Goal: Use online tool/utility: Use online tool/utility

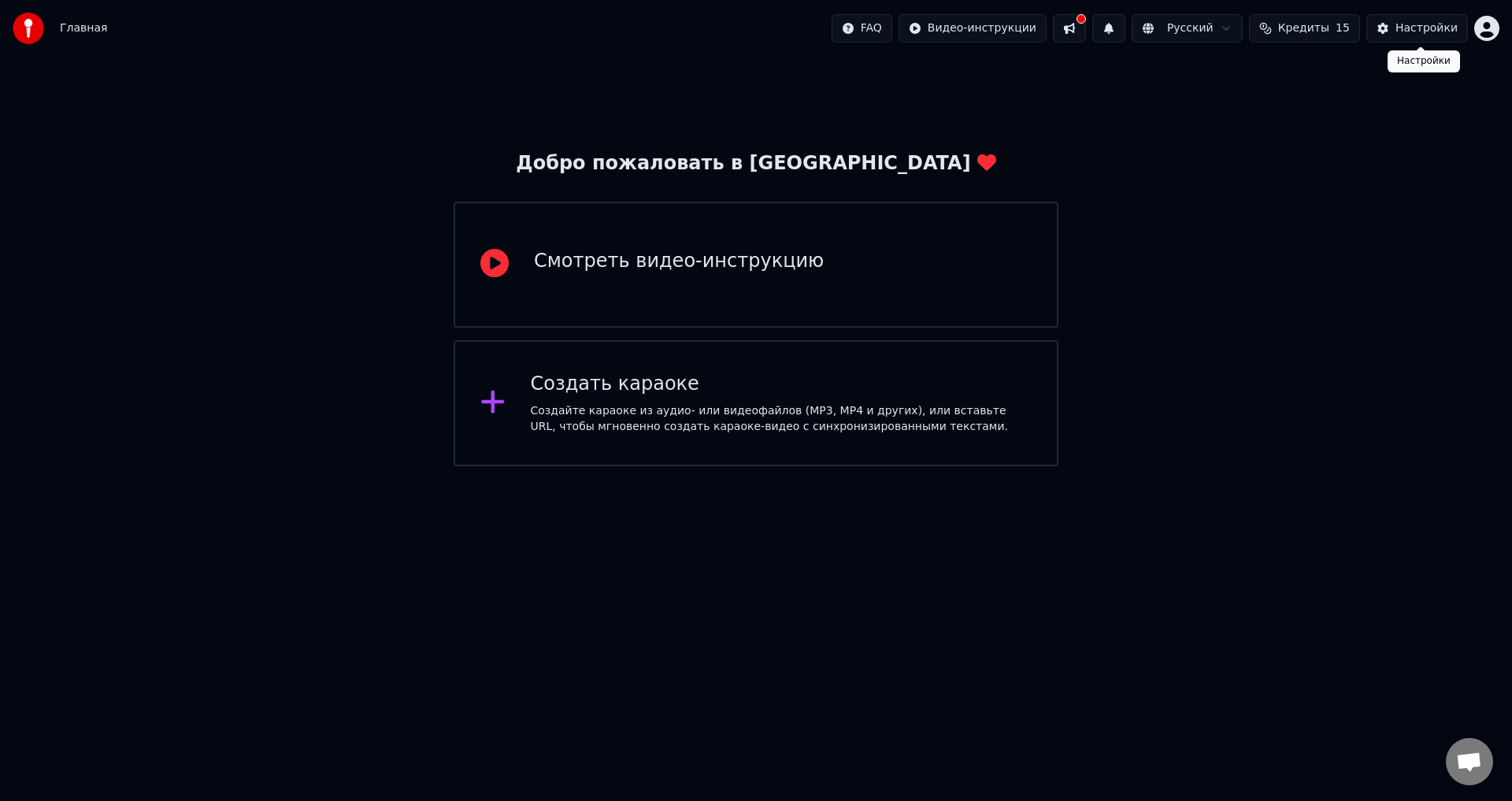
click at [1423, 18] on button "Настройки" at bounding box center [1416, 28] width 101 height 29
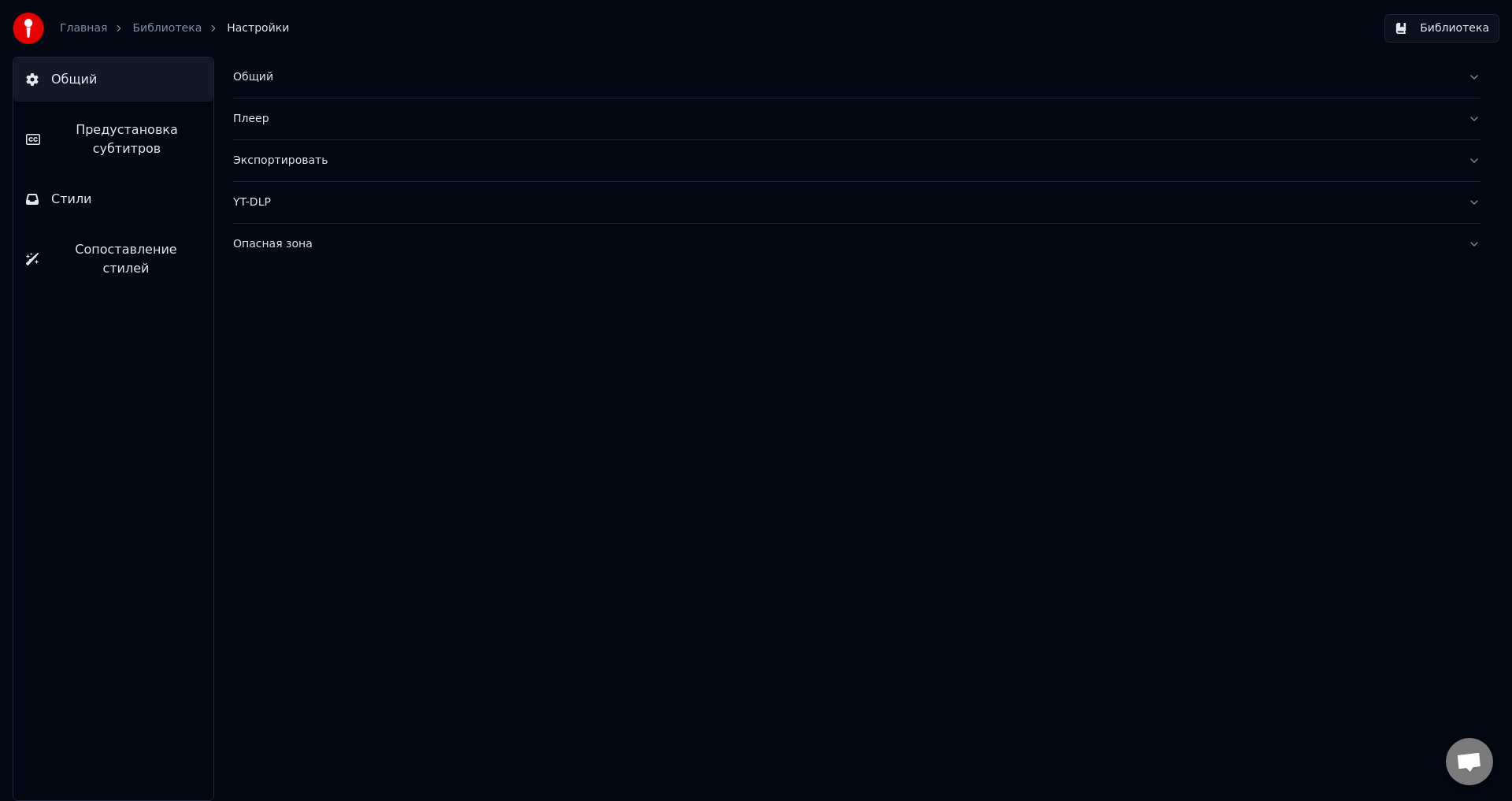
click at [81, 200] on span "Стили" at bounding box center [72, 199] width 41 height 19
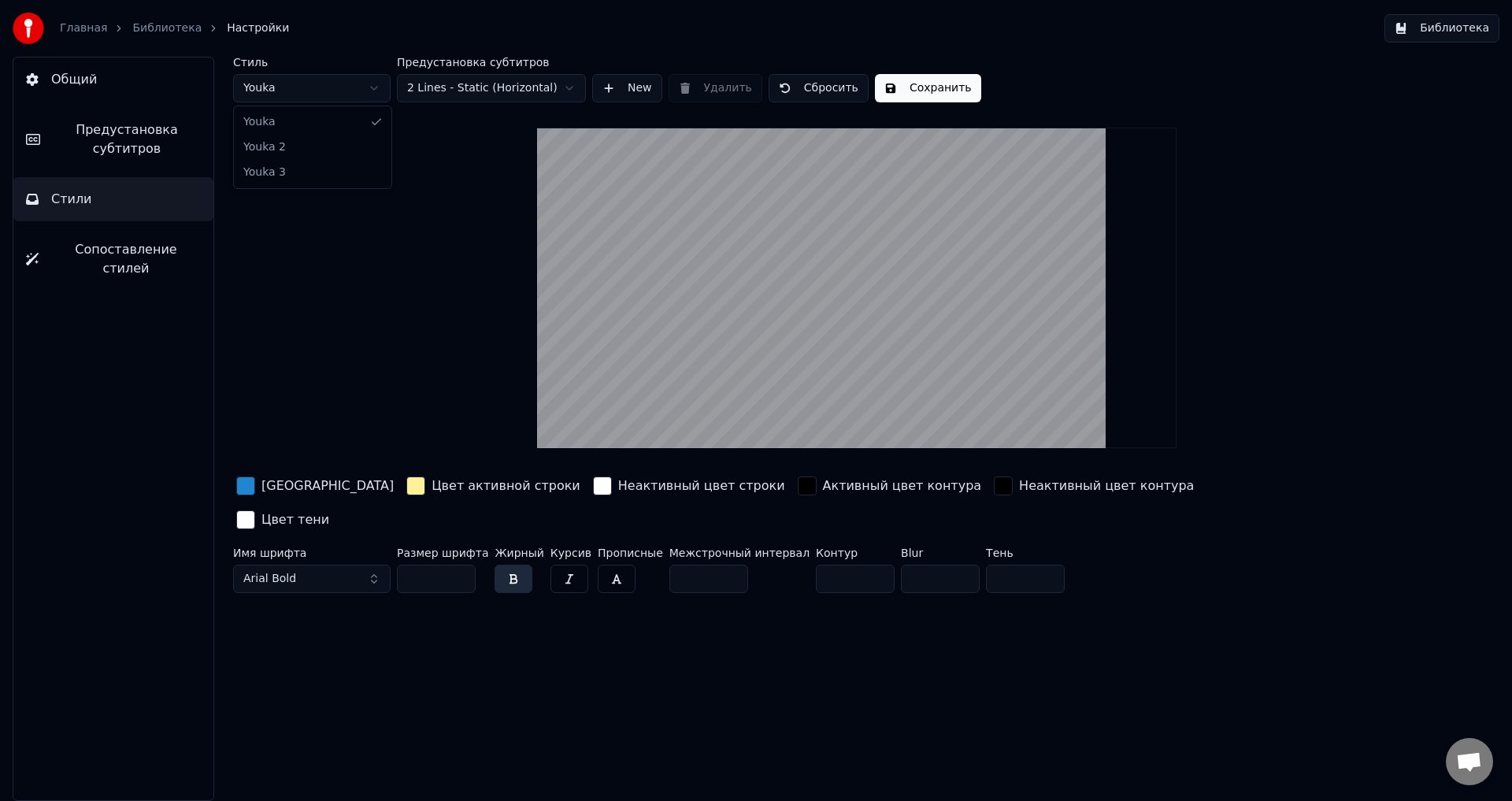
click at [349, 89] on html "Главная Библиотека Настройки Библиотека Общий Предустановка субтитров Стили Соп…" at bounding box center [756, 400] width 1512 height 801
click at [96, 123] on span "Предустановка субтитров" at bounding box center [127, 140] width 148 height 37
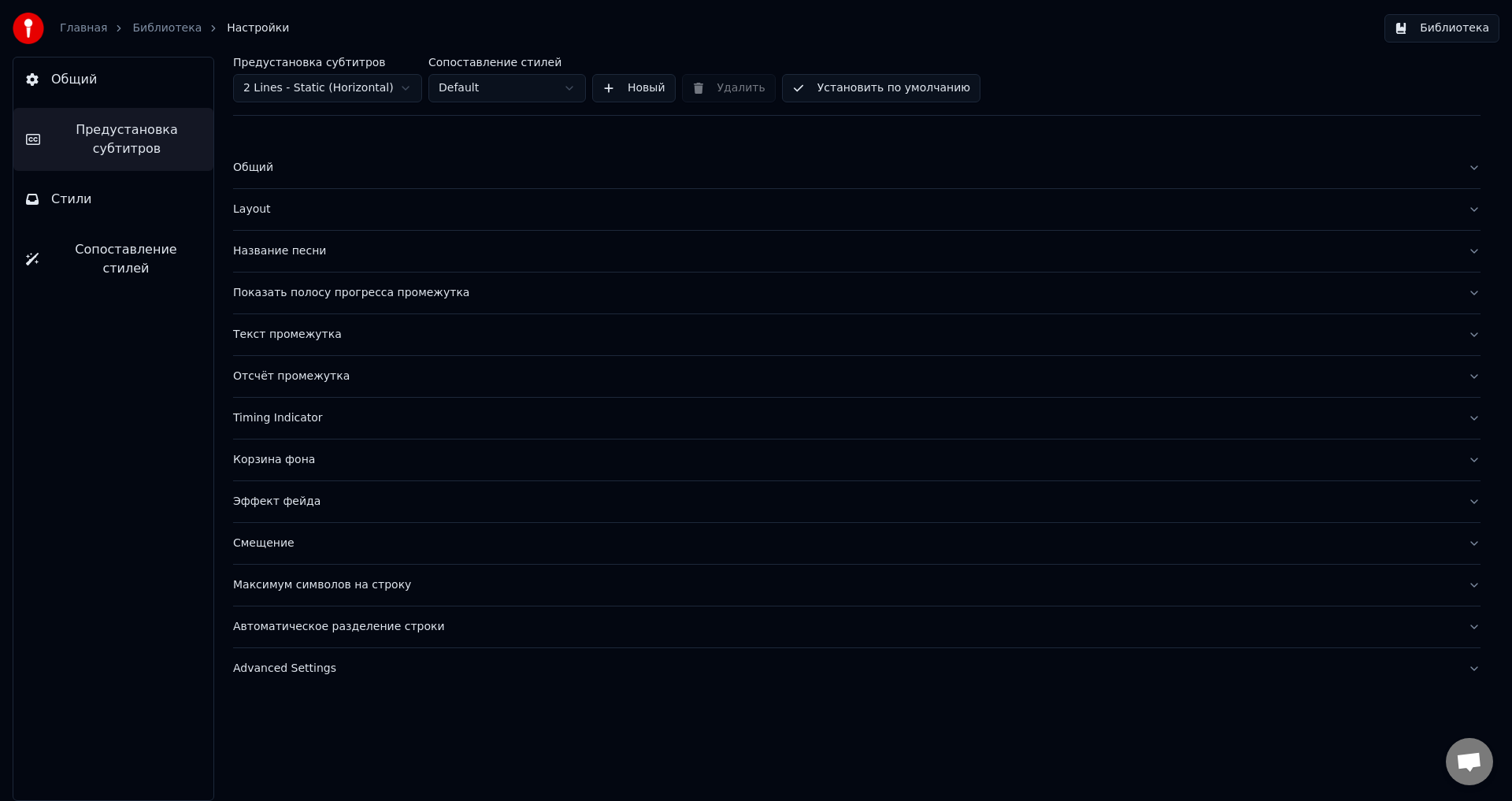
click at [251, 206] on div "Layout" at bounding box center [844, 209] width 1222 height 16
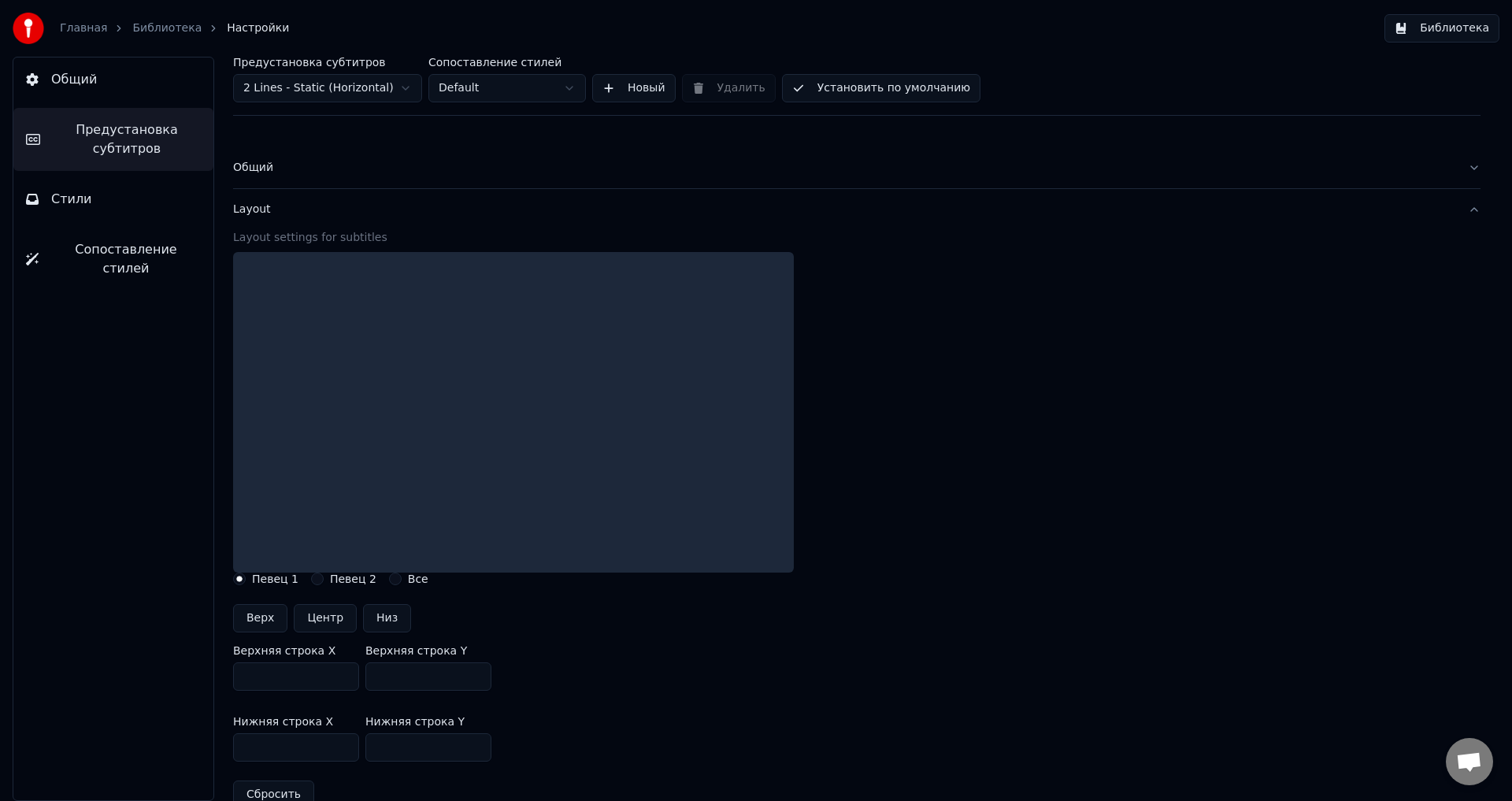
click at [251, 206] on div "Layout" at bounding box center [844, 209] width 1222 height 16
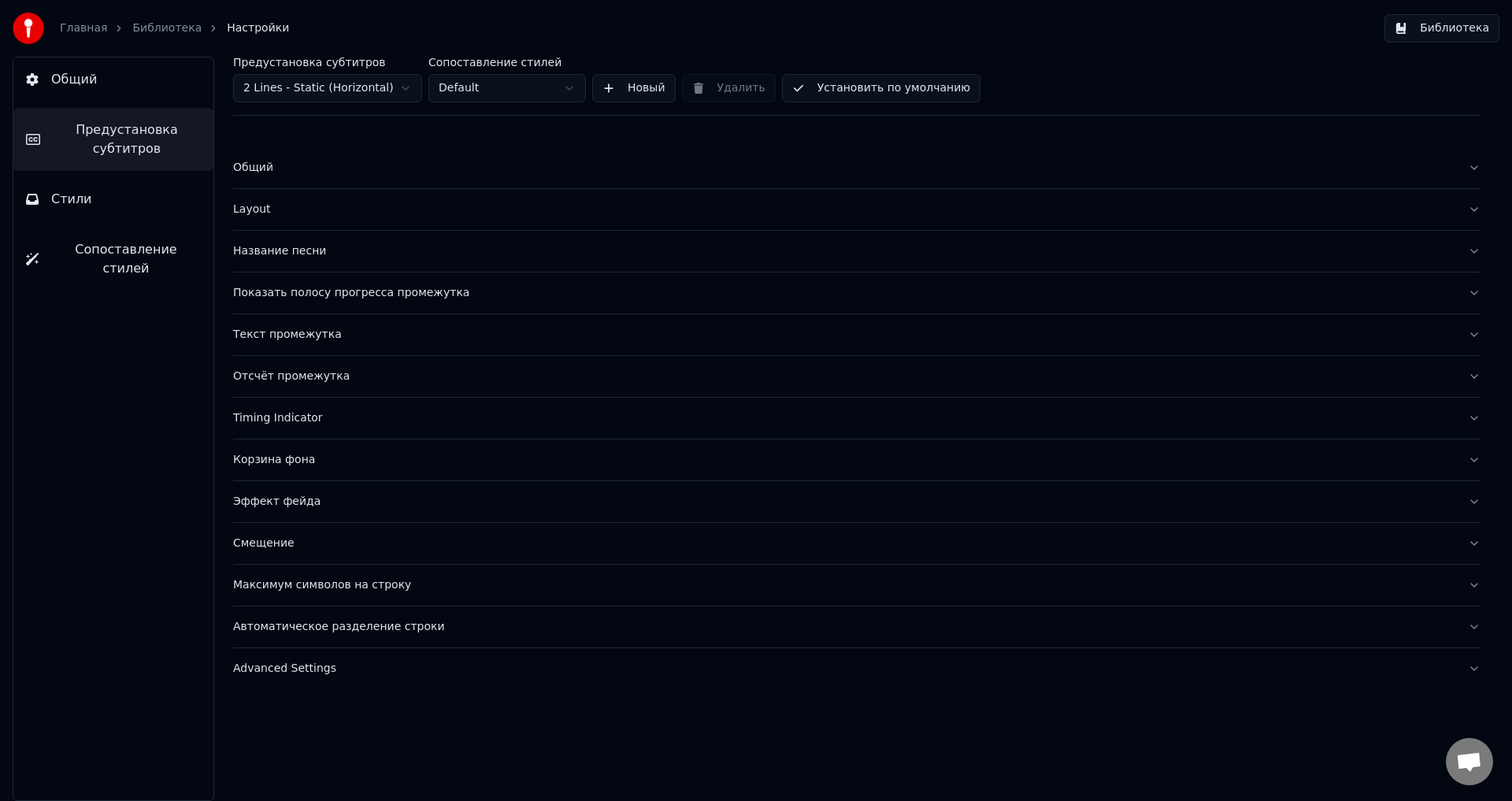
click at [257, 198] on button "Layout" at bounding box center [856, 209] width 1247 height 41
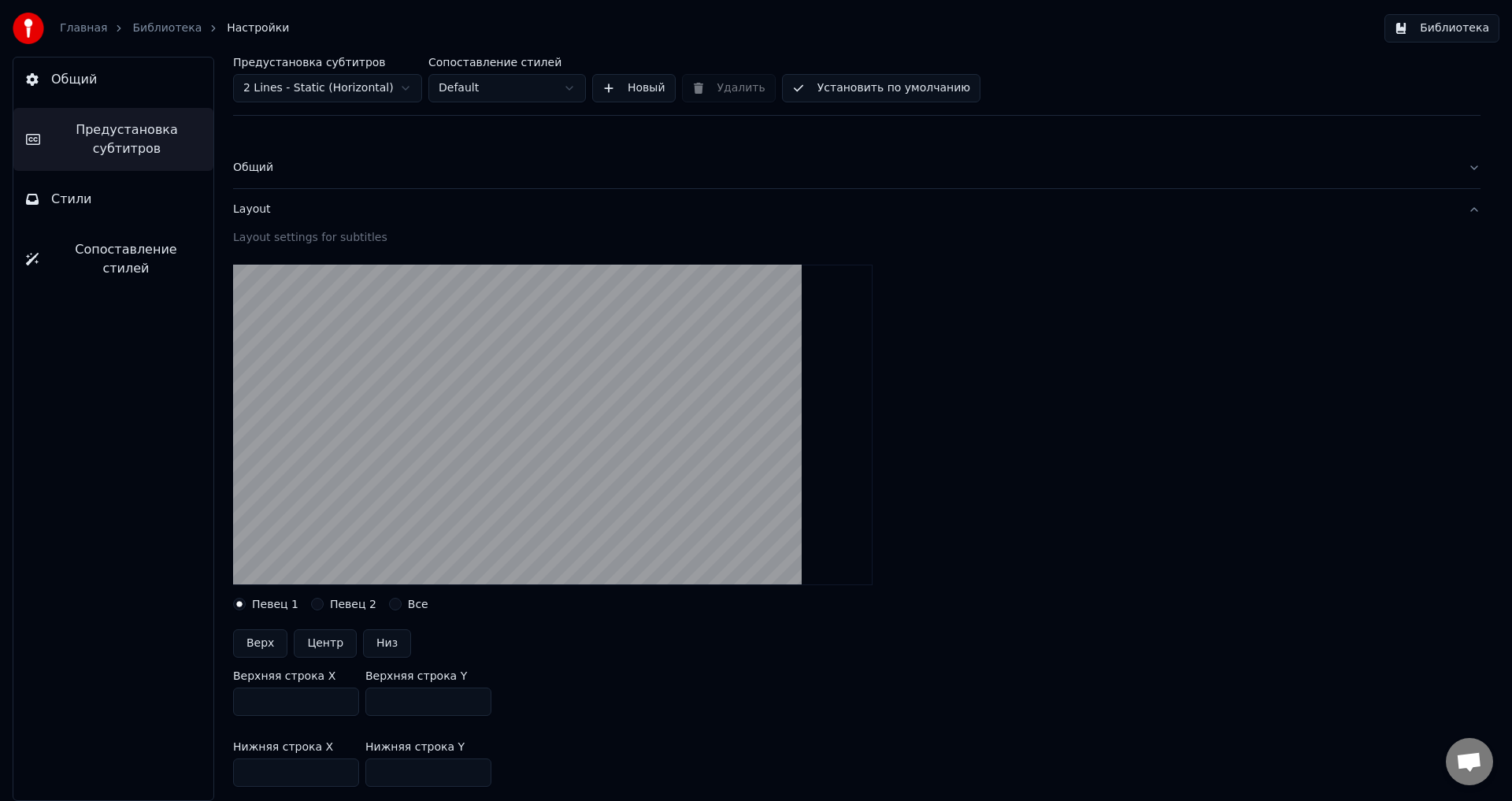
click at [254, 204] on div "Layout" at bounding box center [844, 209] width 1222 height 16
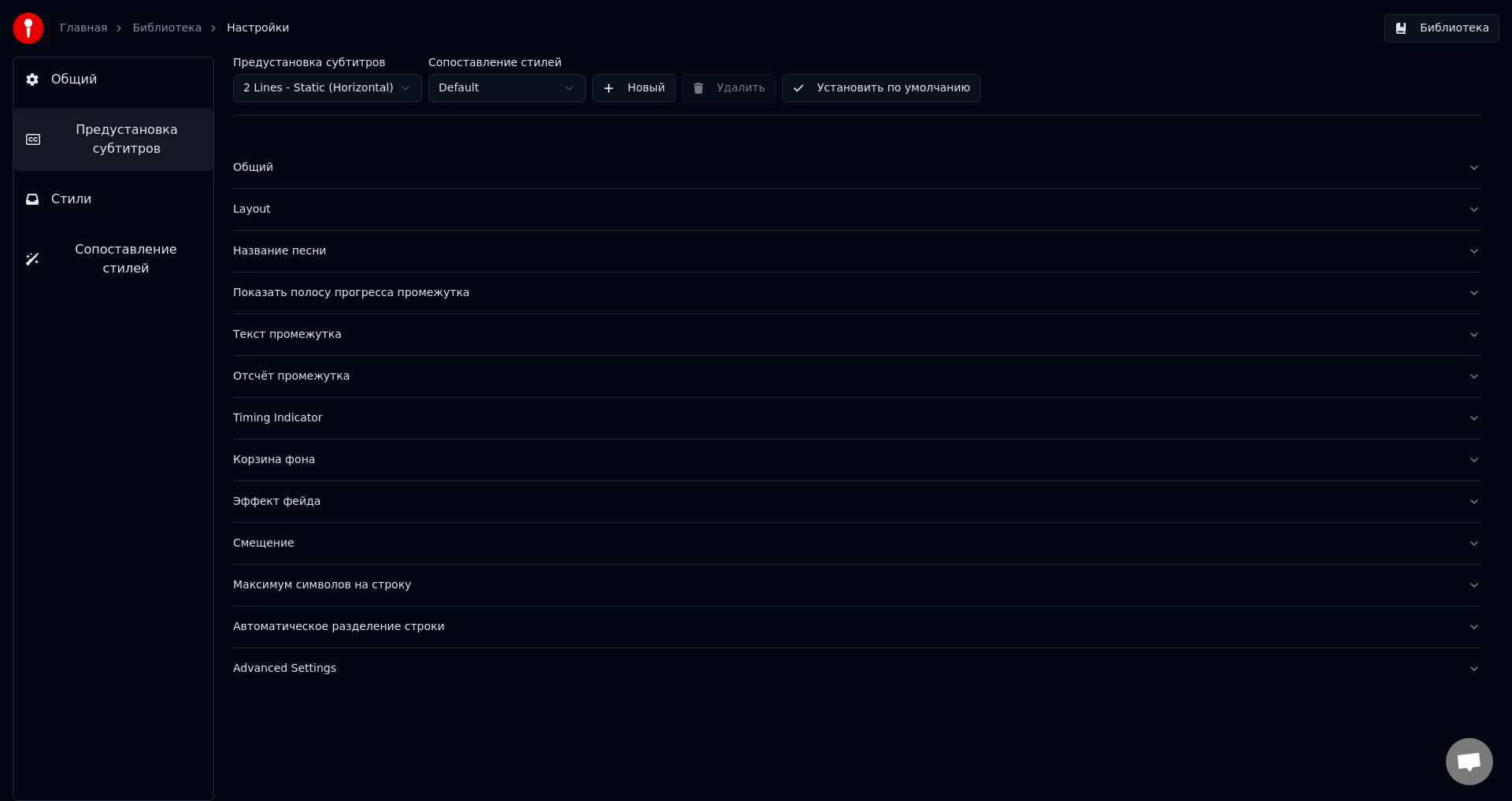
click at [72, 82] on span "Общий" at bounding box center [74, 79] width 45 height 19
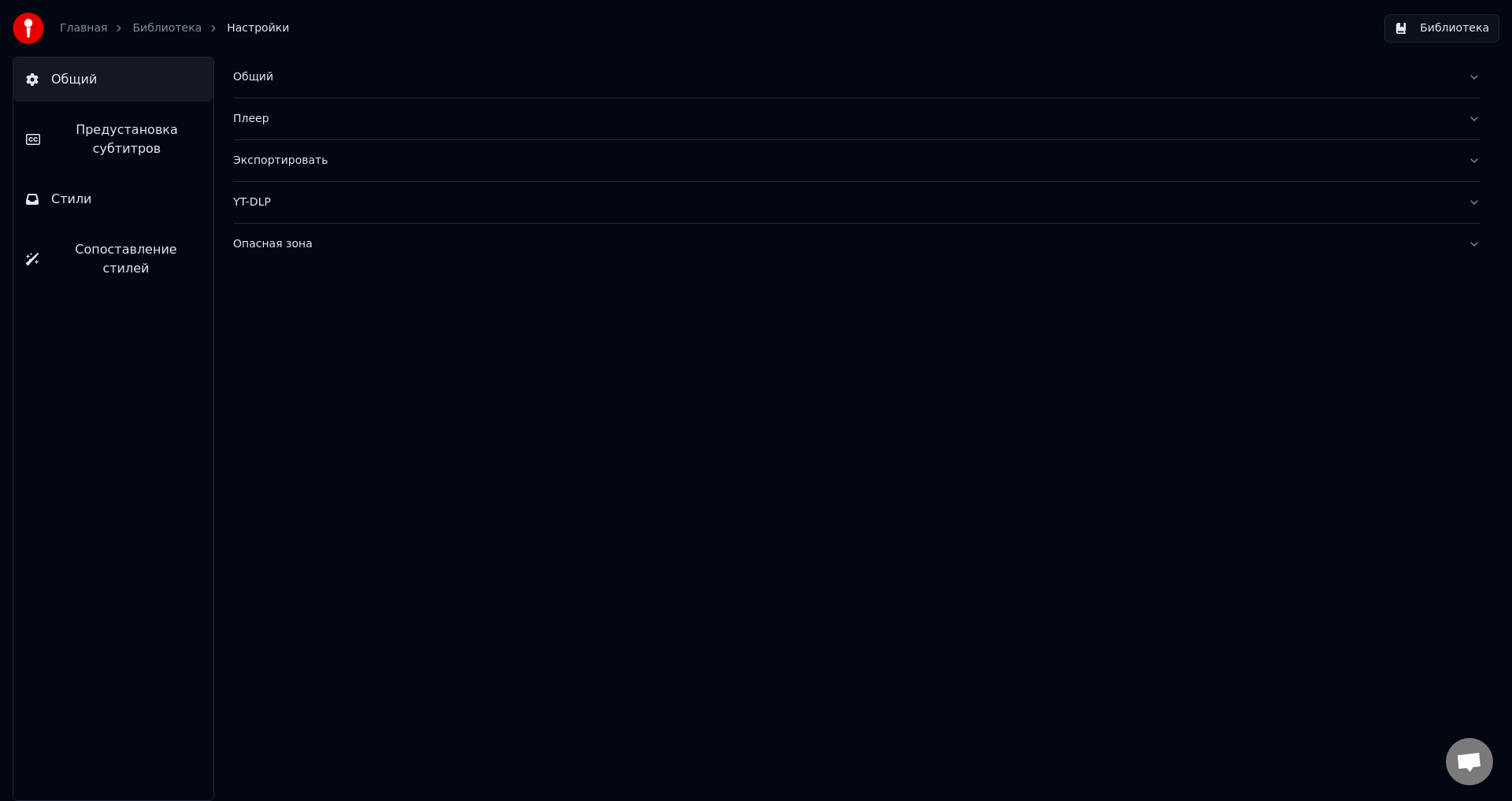
click at [245, 117] on div "Плеер" at bounding box center [844, 119] width 1222 height 16
click at [257, 74] on div "Общий" at bounding box center [844, 78] width 1222 height 16
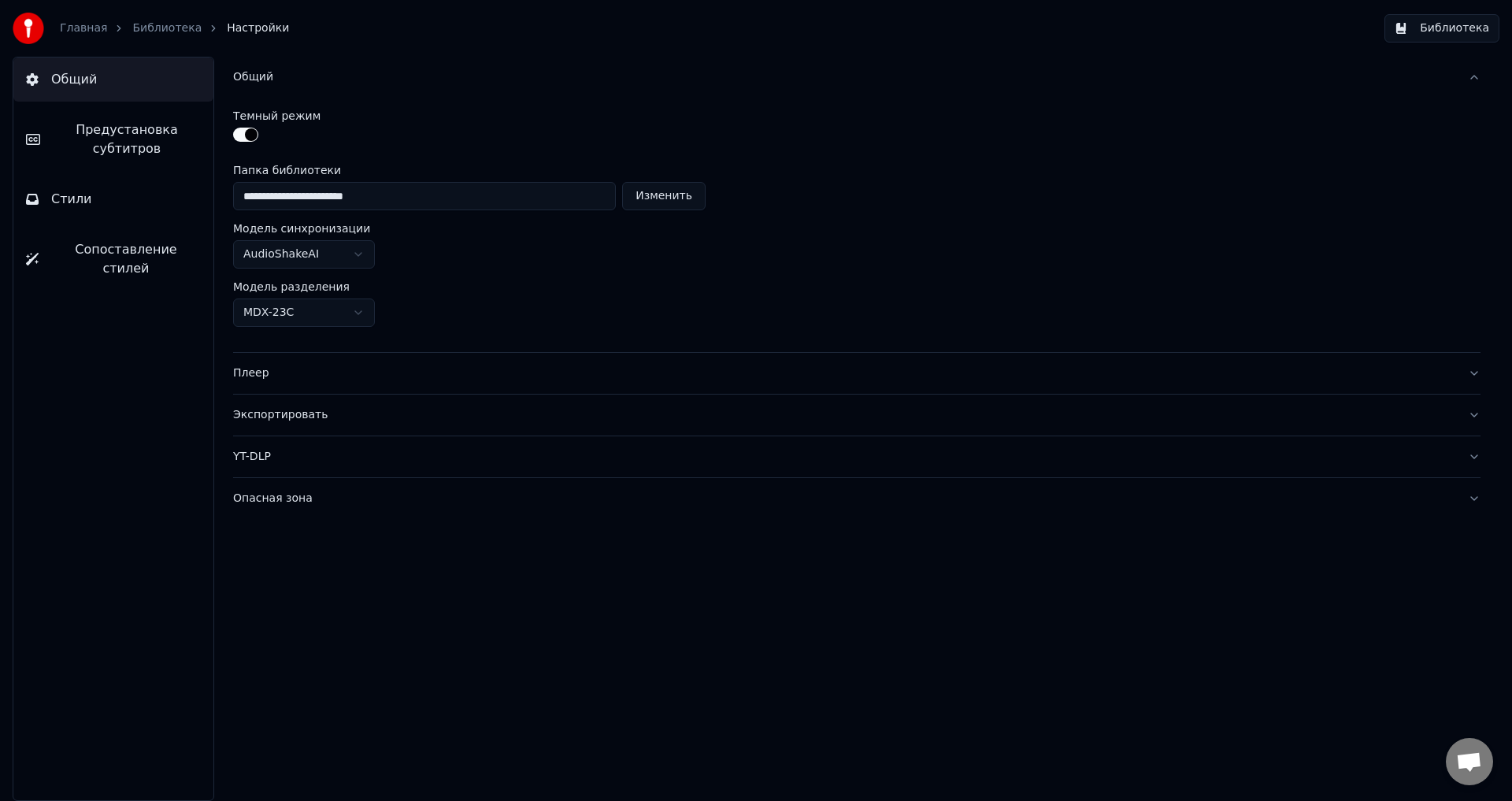
click at [257, 74] on div "Общий" at bounding box center [844, 78] width 1222 height 16
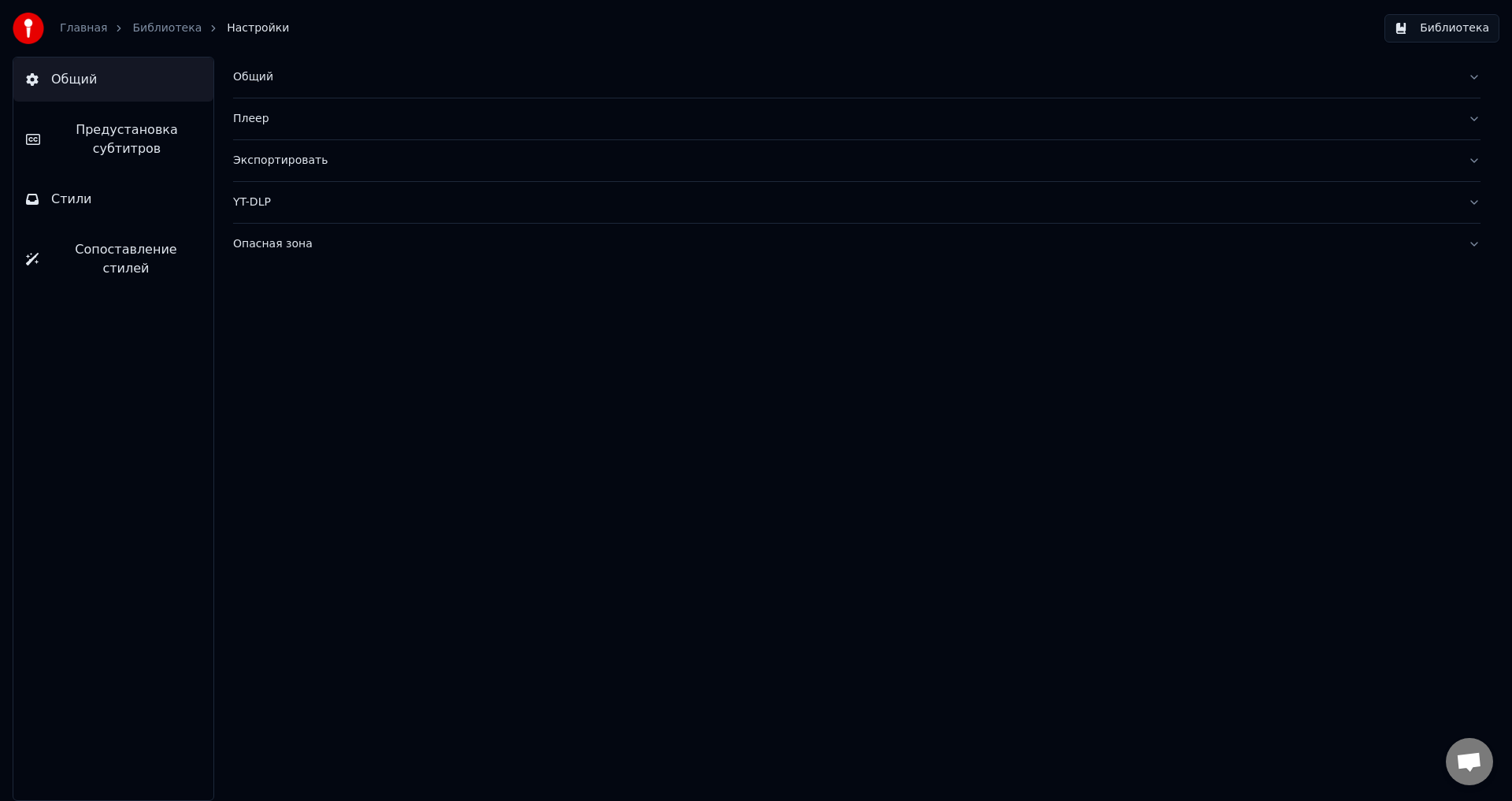
click at [83, 28] on link "Главная" at bounding box center [84, 29] width 47 height 16
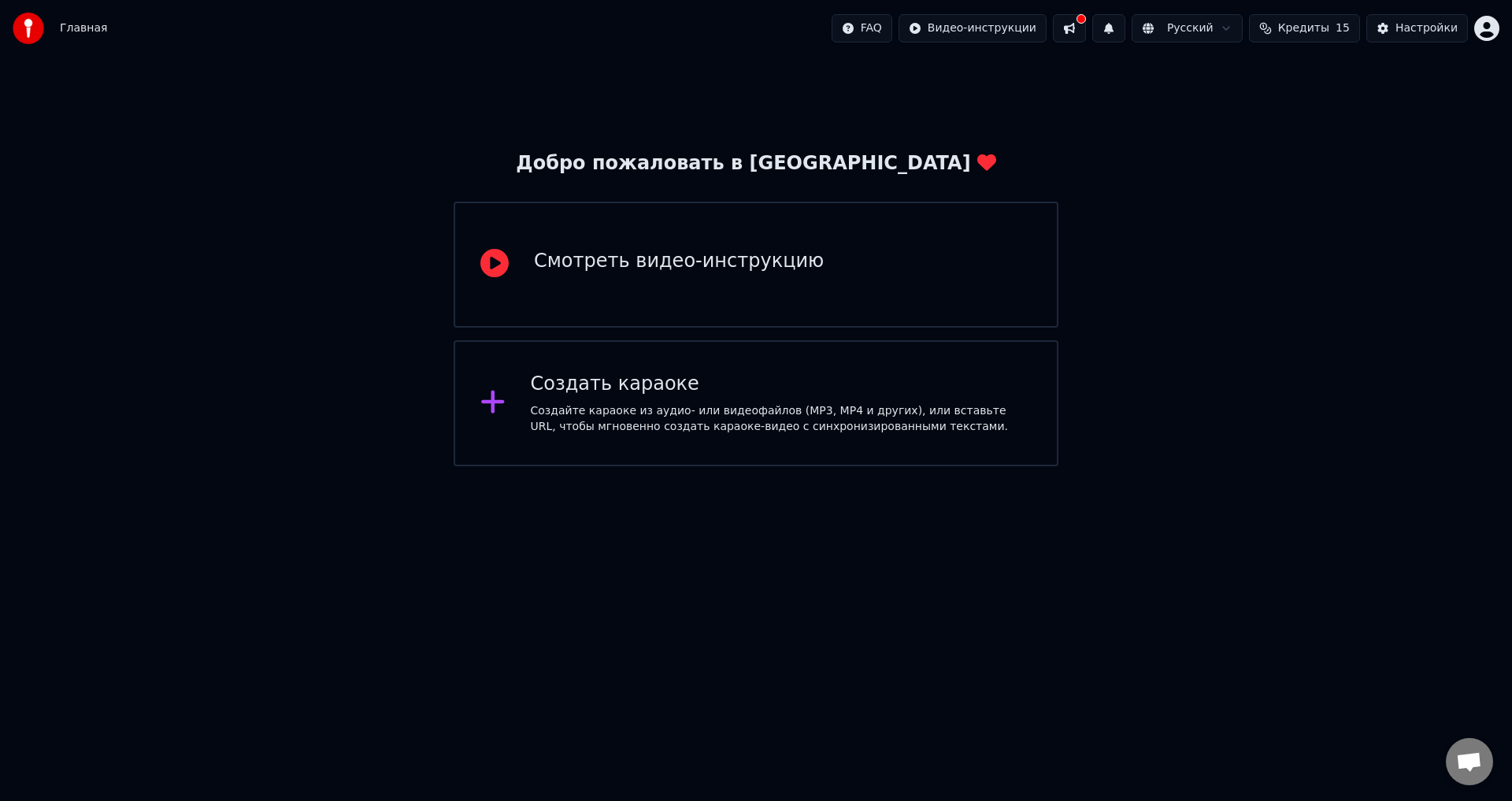
click at [756, 405] on div "Создайте караоке из аудио- или видеофайлов (MP3, MP4 и других), или вставьте UR…" at bounding box center [781, 419] width 501 height 31
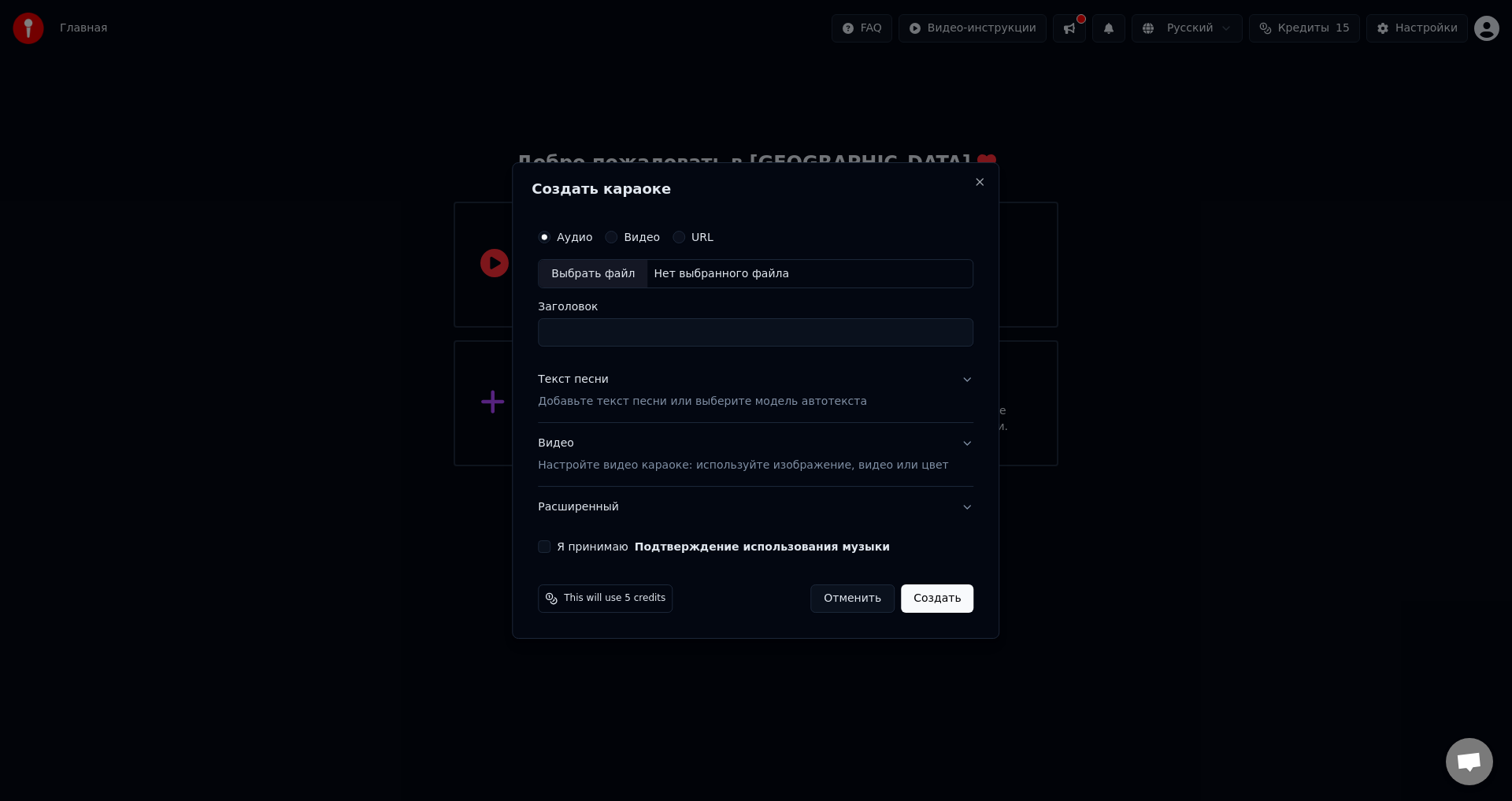
click at [633, 463] on p "Настройте видео караоке: используйте изображение, видео или цвет" at bounding box center [743, 466] width 411 height 16
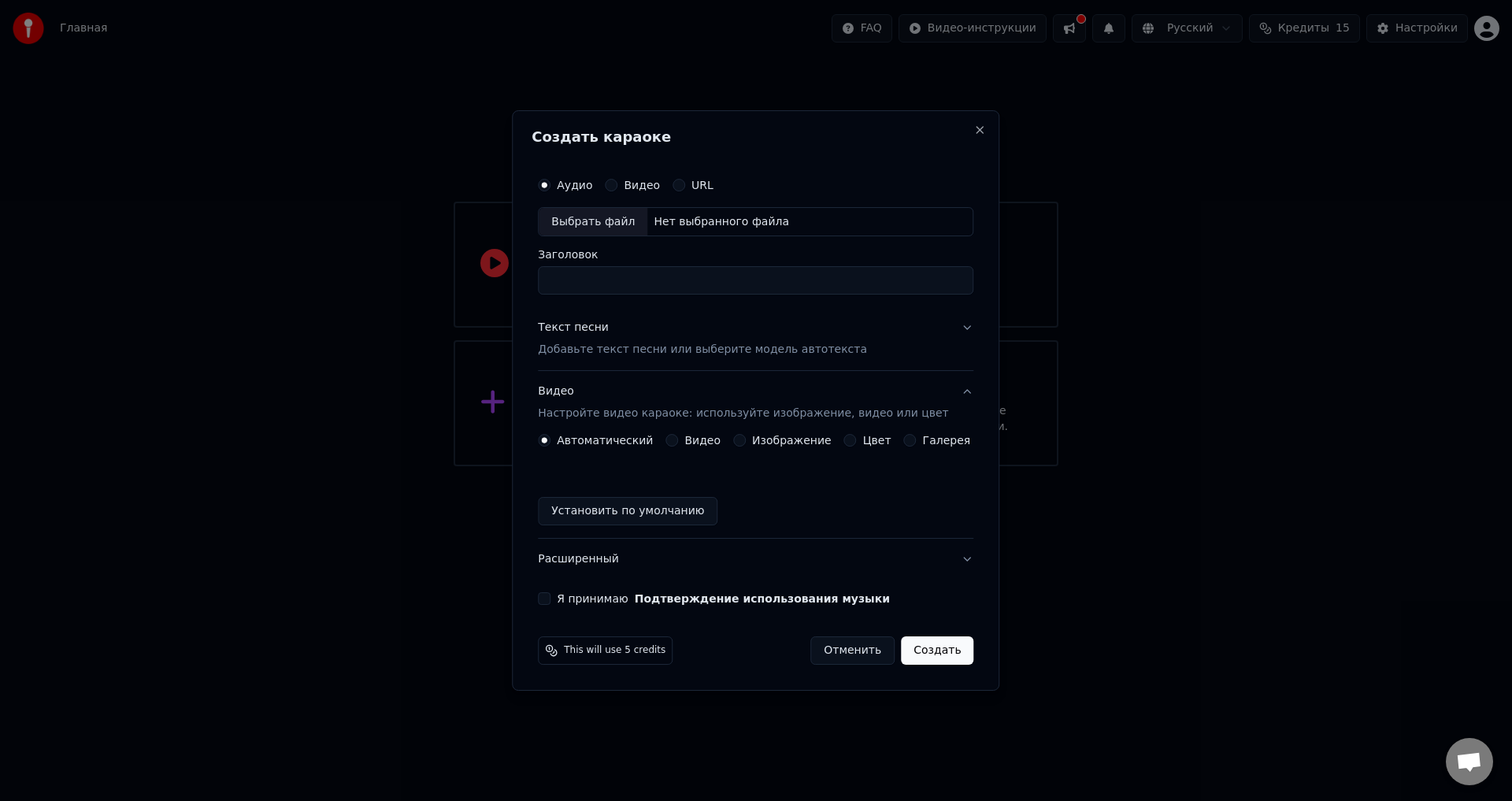
click at [687, 438] on div "Видео" at bounding box center [693, 440] width 55 height 13
click at [678, 441] on button "Видео" at bounding box center [671, 440] width 13 height 13
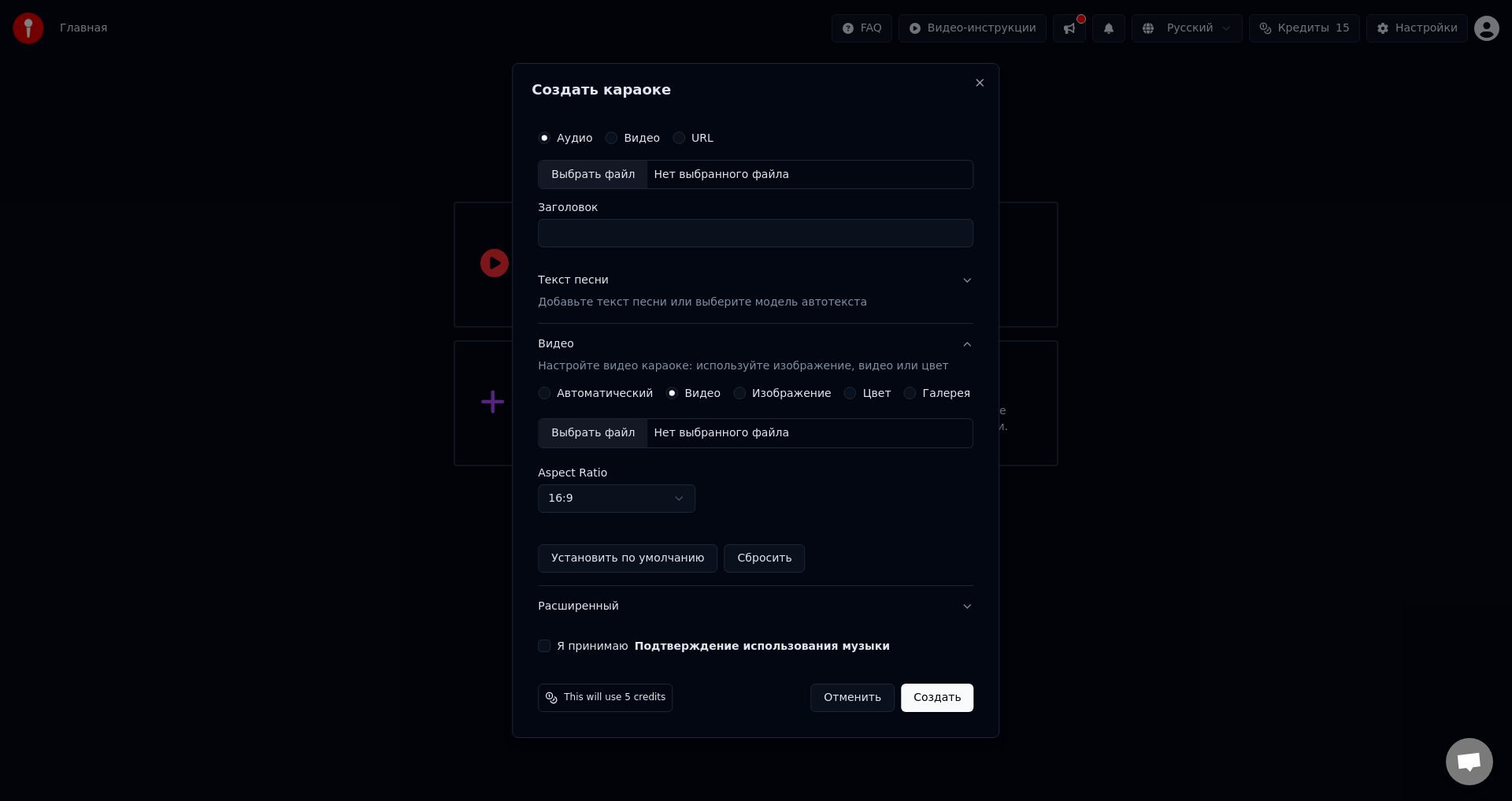
click at [751, 390] on div "Изображение" at bounding box center [782, 392] width 98 height 13
click at [746, 396] on button "Изображение" at bounding box center [739, 392] width 13 height 13
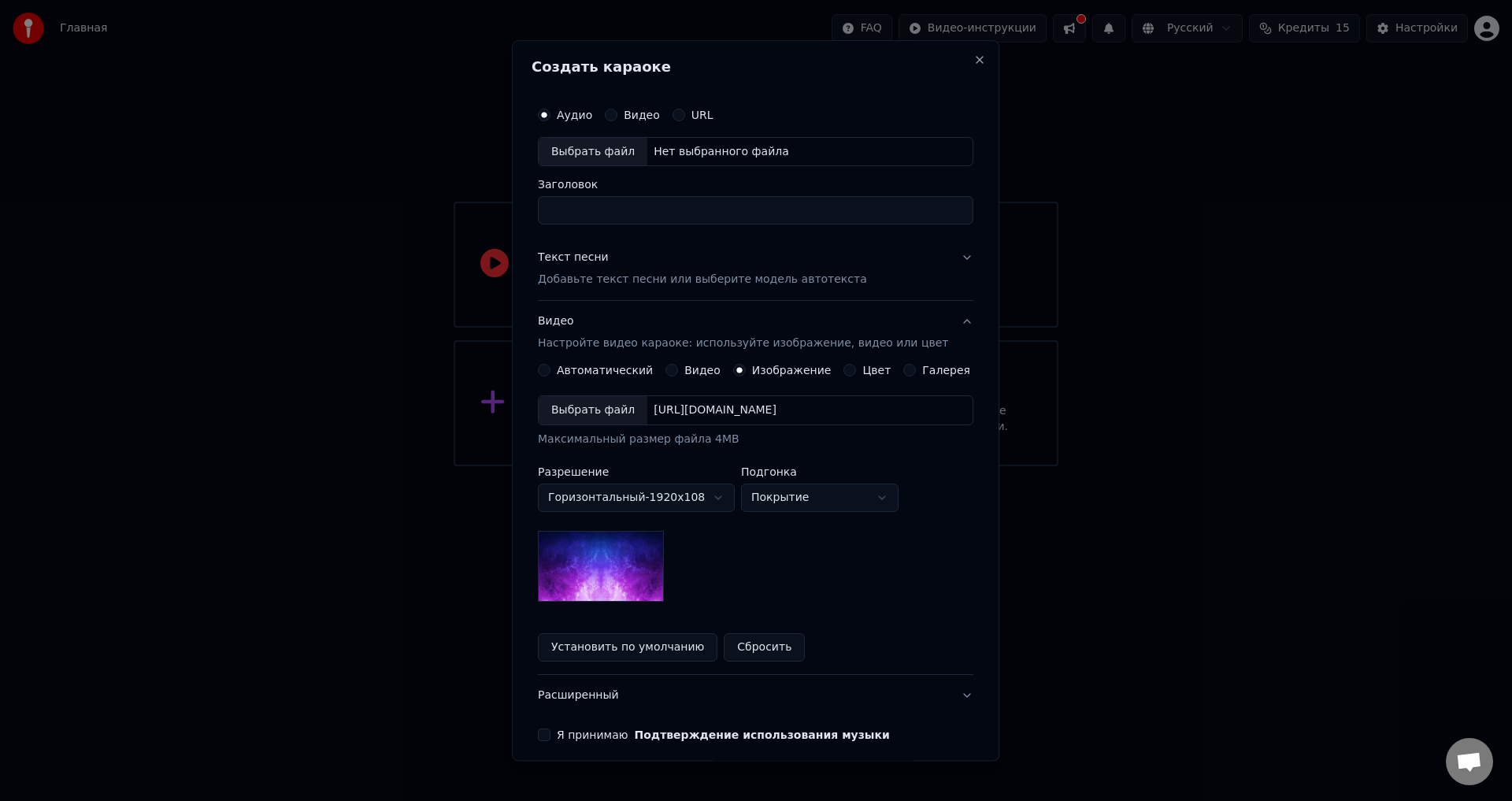
scroll to position [66, 0]
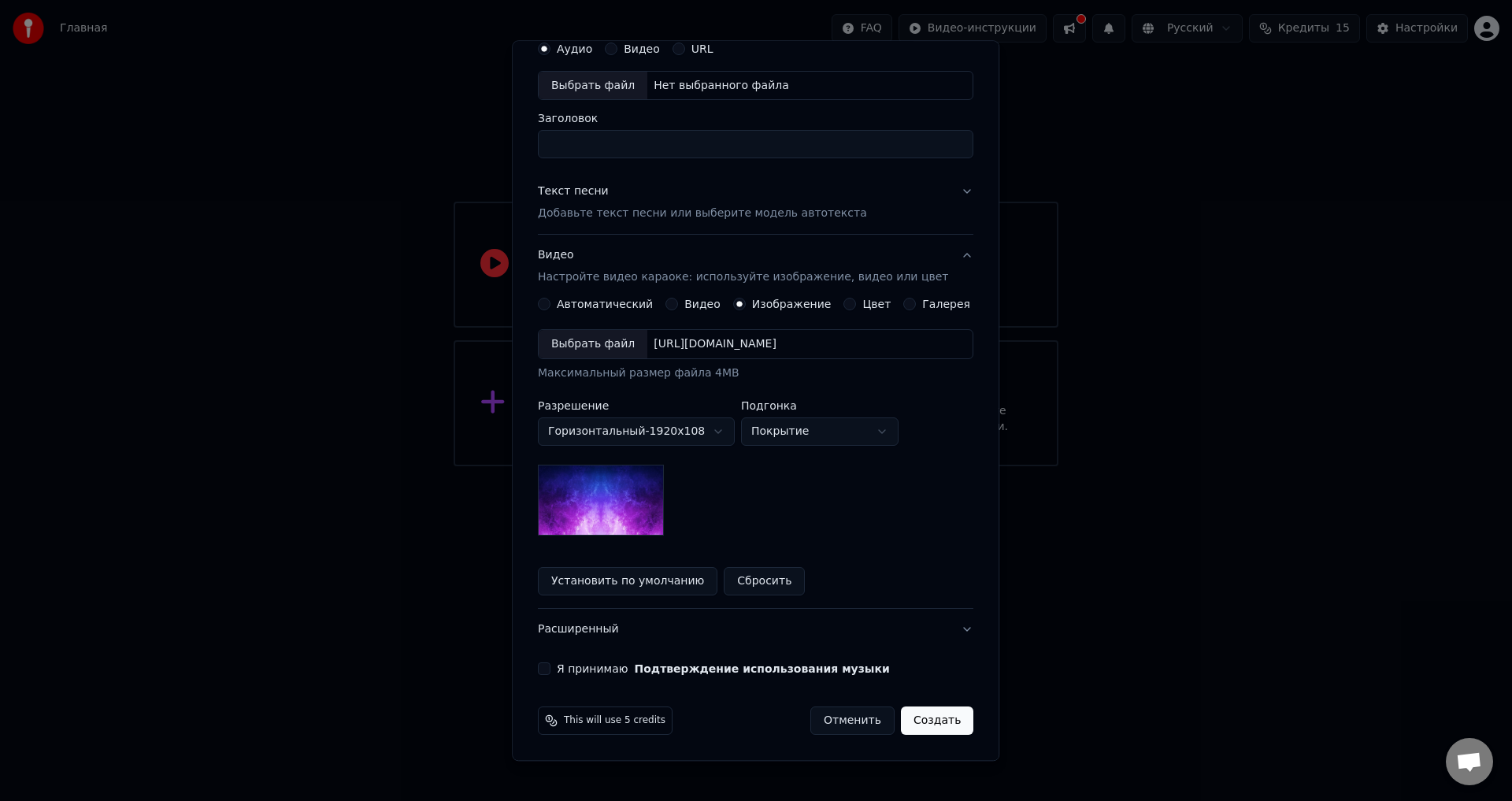
click at [904, 303] on button "Галерея" at bounding box center [910, 305] width 13 height 13
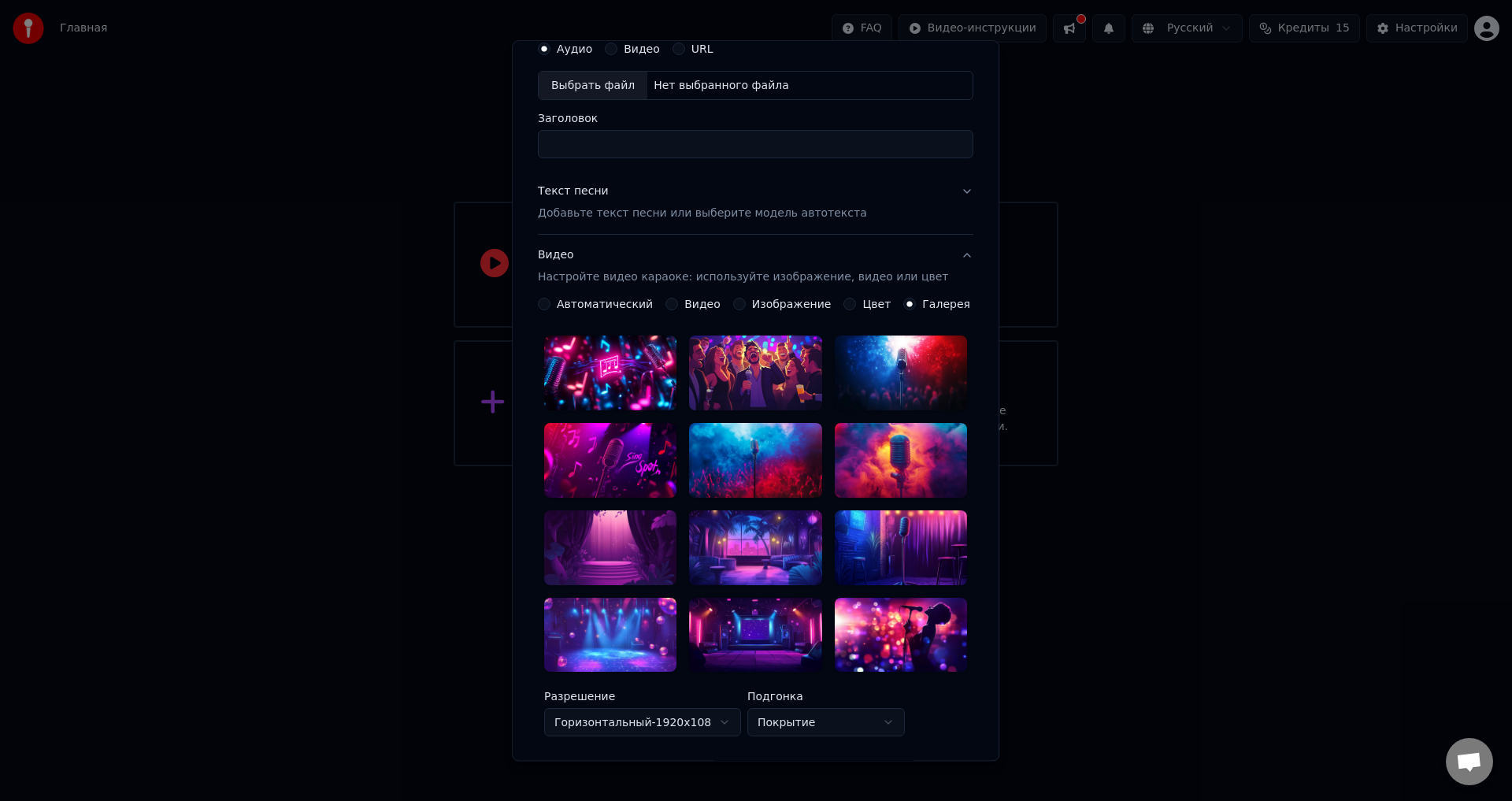
click at [743, 607] on div at bounding box center [756, 635] width 133 height 75
click at [763, 604] on div at bounding box center [756, 635] width 133 height 75
click at [776, 601] on div at bounding box center [756, 635] width 133 height 75
click at [797, 610] on icon at bounding box center [803, 616] width 13 height 13
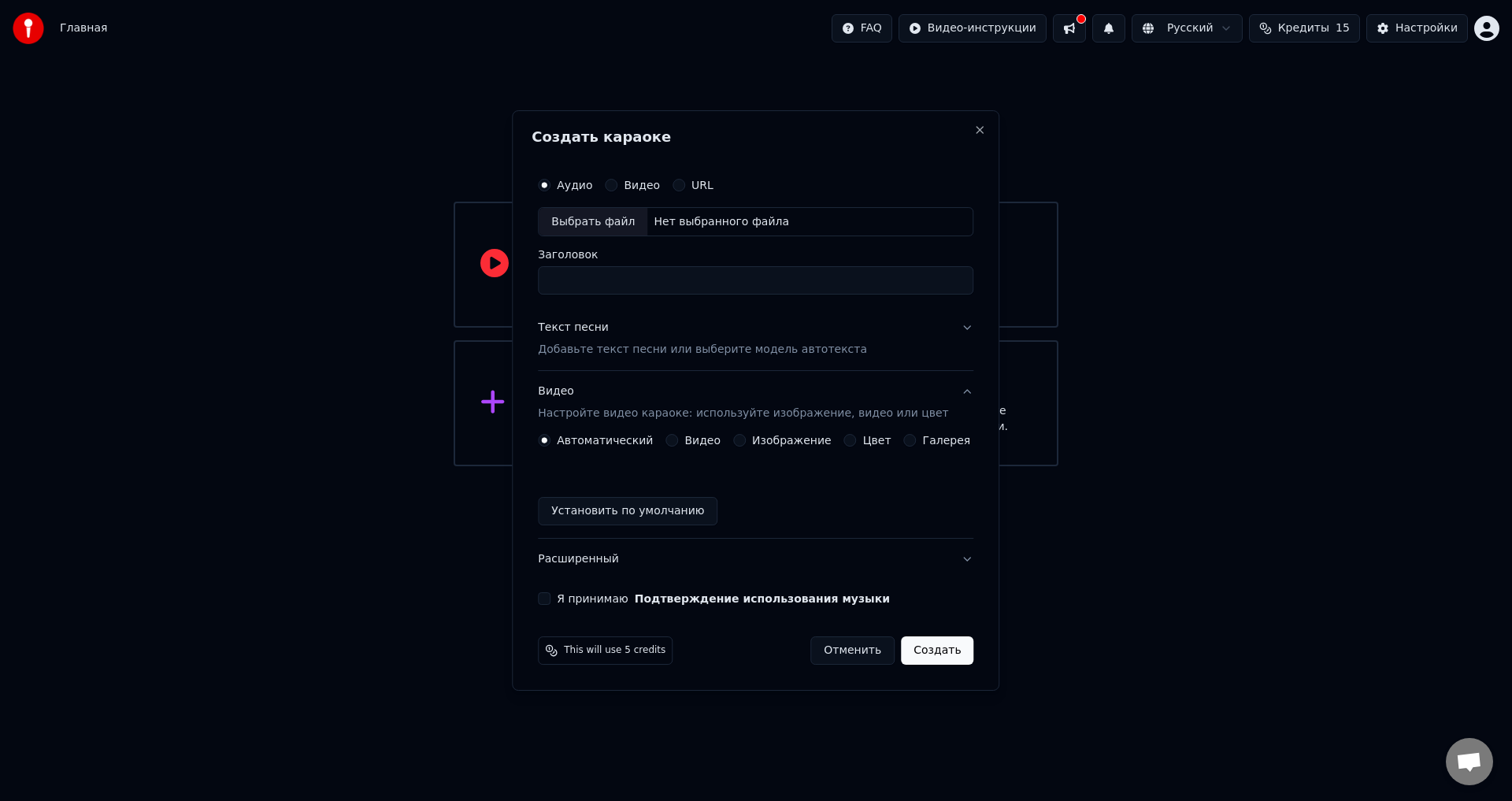
scroll to position [0, 0]
